Goal: Communication & Community: Answer question/provide support

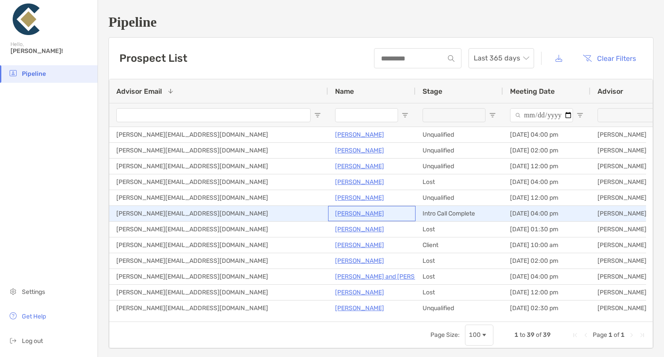
click at [355, 212] on p "[PERSON_NAME]" at bounding box center [359, 213] width 49 height 11
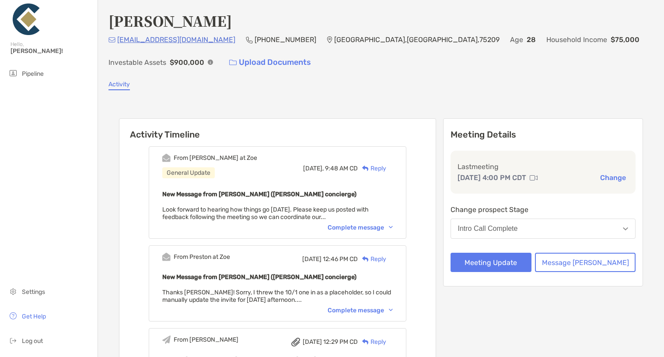
click at [518, 231] on div "Intro Call Complete" at bounding box center [488, 228] width 60 height 8
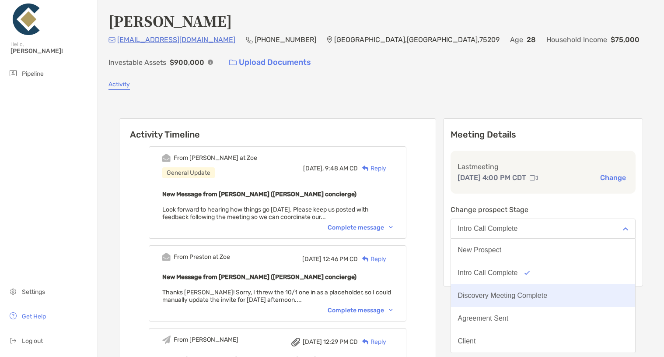
click at [539, 297] on div "Discovery Meeting Complete" at bounding box center [503, 295] width 90 height 8
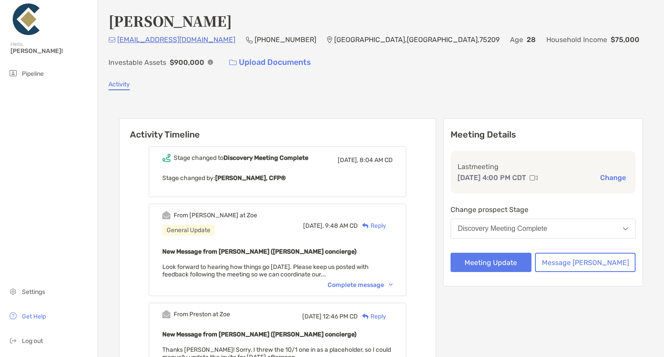
click at [386, 226] on div "Reply" at bounding box center [372, 225] width 28 height 9
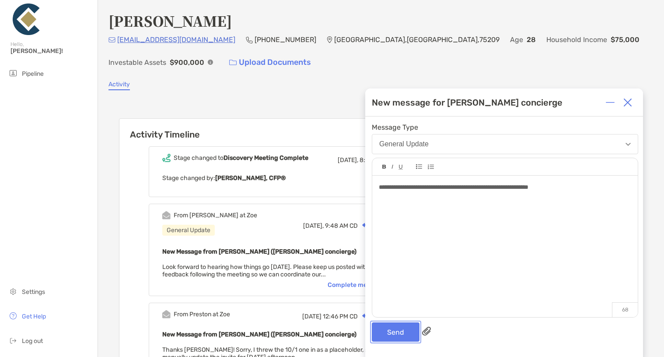
click at [402, 330] on button "Send" at bounding box center [396, 331] width 48 height 19
click at [402, 330] on div "Send" at bounding box center [505, 331] width 266 height 19
